Goal: Information Seeking & Learning: Learn about a topic

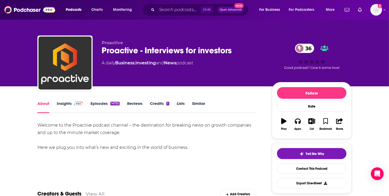
click at [102, 103] on link "Episodes 14732" at bounding box center [104, 107] width 29 height 12
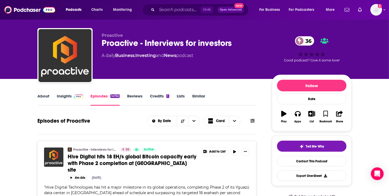
scroll to position [5, 0]
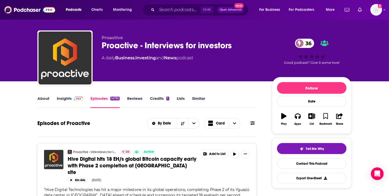
click at [60, 99] on link "Insights" at bounding box center [70, 102] width 26 height 12
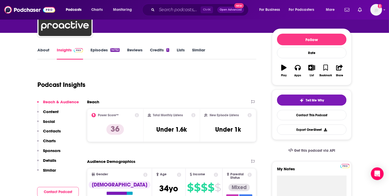
scroll to position [60, 0]
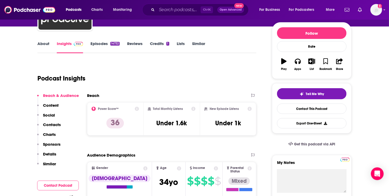
click at [100, 43] on link "Episodes 14732" at bounding box center [104, 47] width 29 height 12
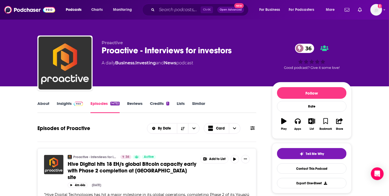
click at [152, 104] on link "Credits 1" at bounding box center [159, 107] width 19 height 12
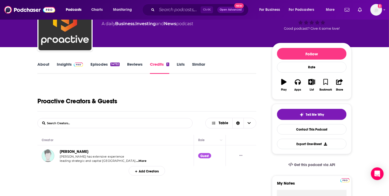
scroll to position [40, 0]
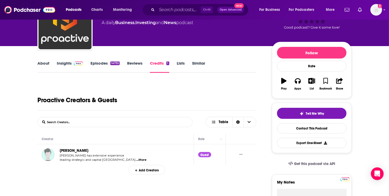
click at [136, 158] on span "...More" at bounding box center [141, 160] width 11 height 4
